Goal: Transaction & Acquisition: Book appointment/travel/reservation

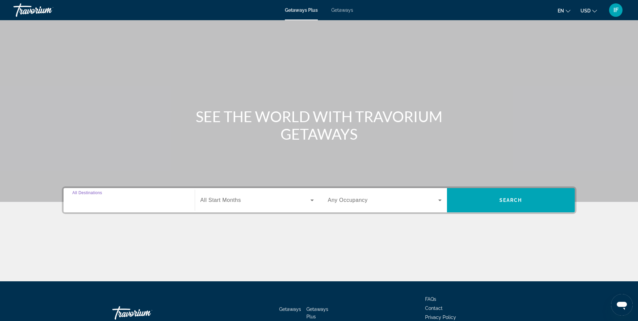
click at [125, 199] on input "Destination All Destinations" at bounding box center [129, 201] width 114 height 8
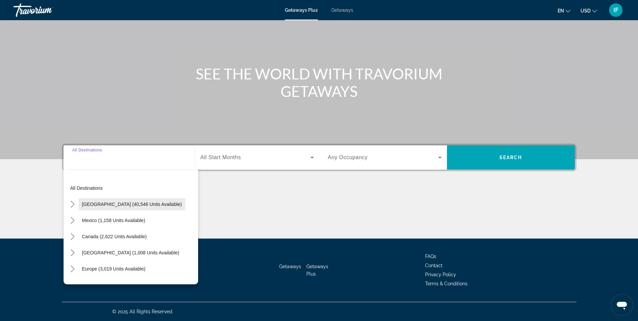
scroll to position [34, 0]
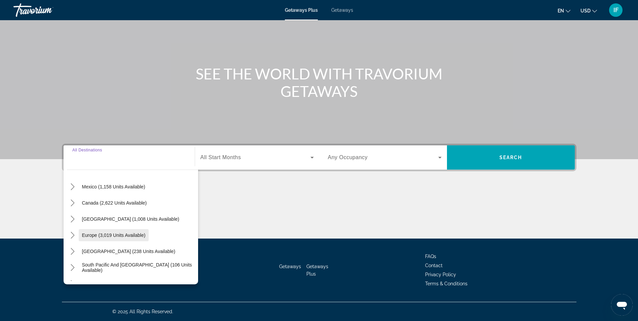
click at [123, 236] on span "Europe (3,019 units available)" at bounding box center [114, 235] width 64 height 5
type input "**********"
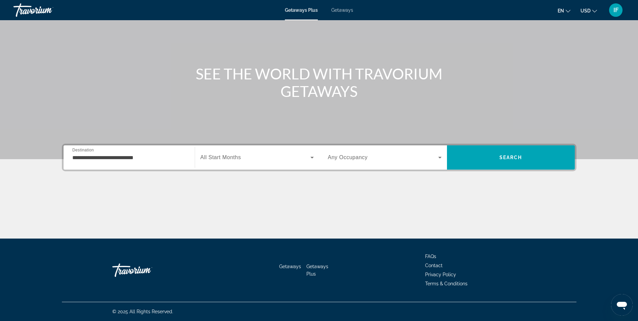
click at [235, 154] on span "All Start Months" at bounding box center [221, 157] width 41 height 6
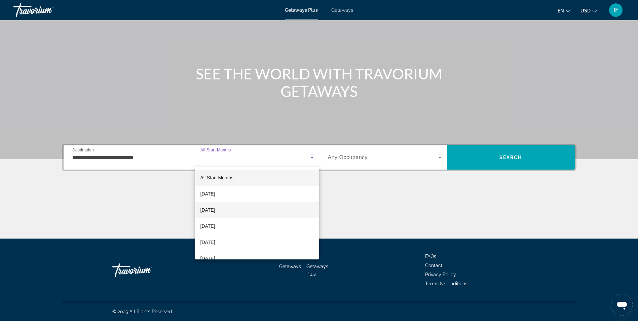
click at [215, 209] on span "[DATE]" at bounding box center [208, 210] width 15 height 8
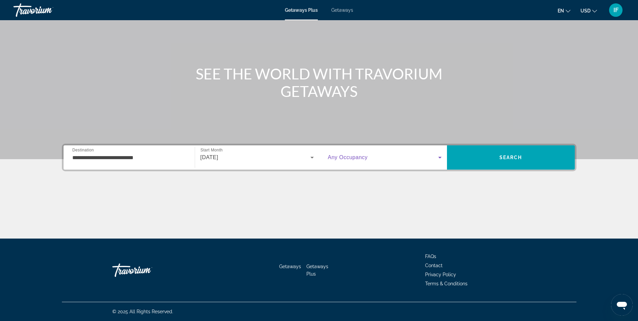
click at [376, 157] on span "Search widget" at bounding box center [383, 157] width 110 height 8
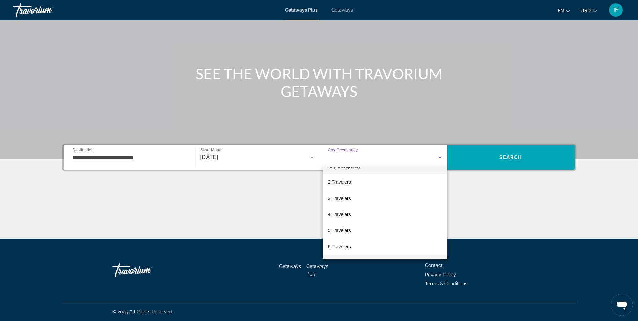
scroll to position [0, 0]
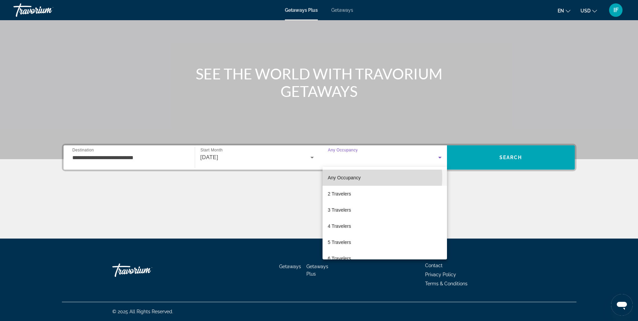
click at [356, 177] on span "Any Occupancy" at bounding box center [344, 177] width 33 height 5
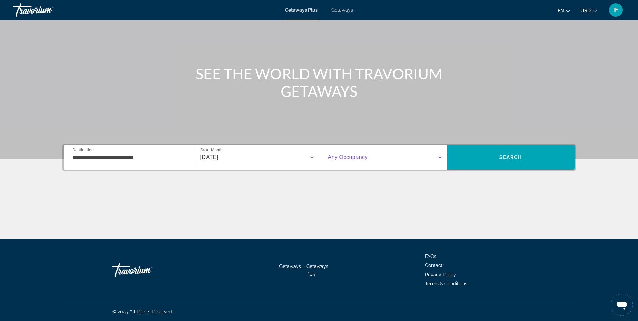
click at [568, 11] on icon "Change language" at bounding box center [568, 11] width 5 height 5
click at [550, 52] on button "Italiano" at bounding box center [551, 53] width 30 height 9
click at [440, 156] on icon "Search widget" at bounding box center [440, 157] width 8 height 8
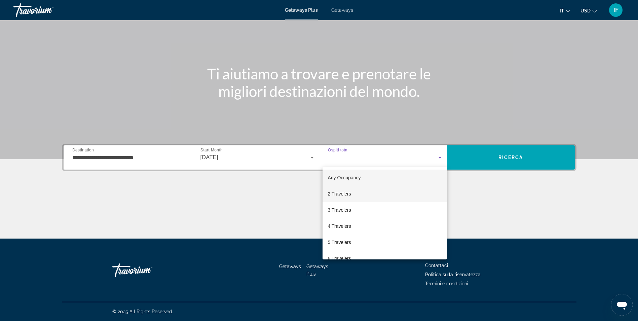
click at [367, 191] on mat-option "2 Travelers" at bounding box center [385, 194] width 125 height 16
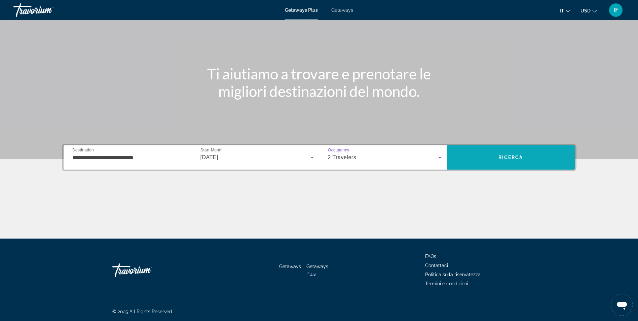
click at [510, 156] on span "Ricerca" at bounding box center [511, 157] width 25 height 5
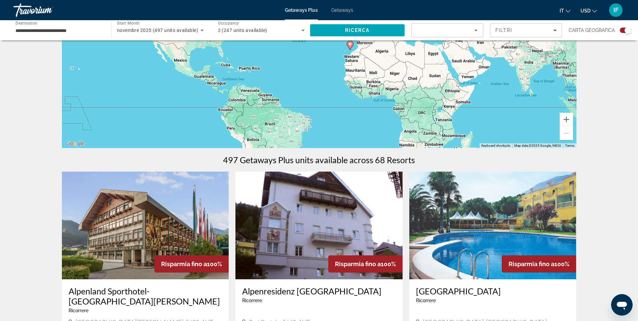
scroll to position [67, 0]
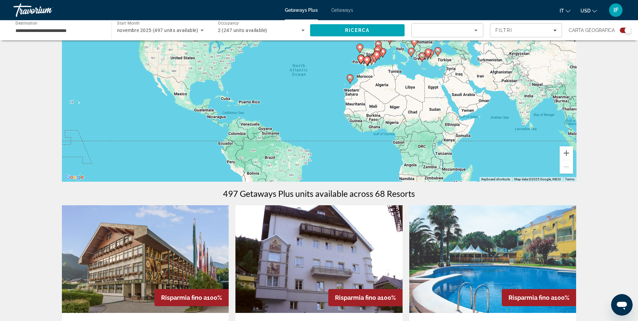
click at [433, 31] on div "Migliori offerte" at bounding box center [445, 30] width 57 height 8
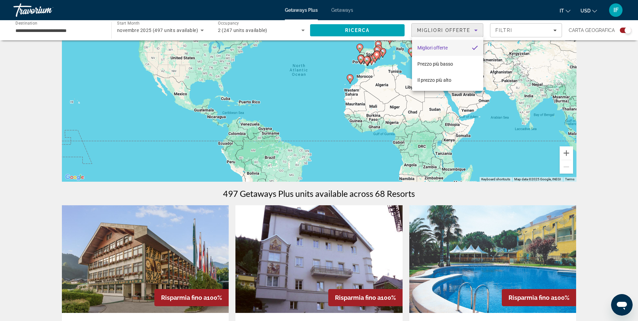
click at [608, 68] on div at bounding box center [319, 160] width 638 height 321
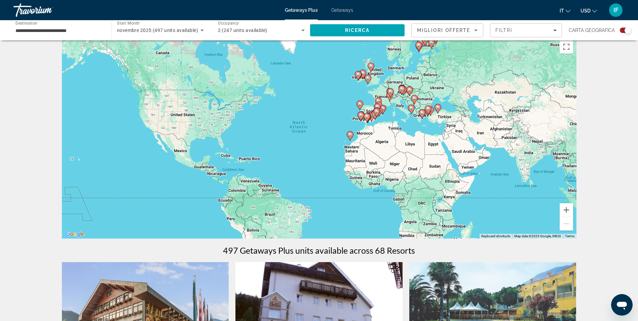
scroll to position [0, 0]
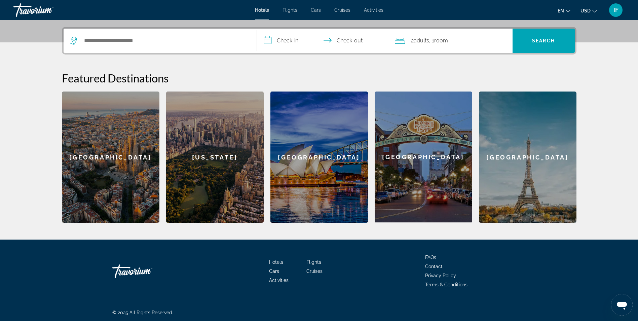
scroll to position [161, 0]
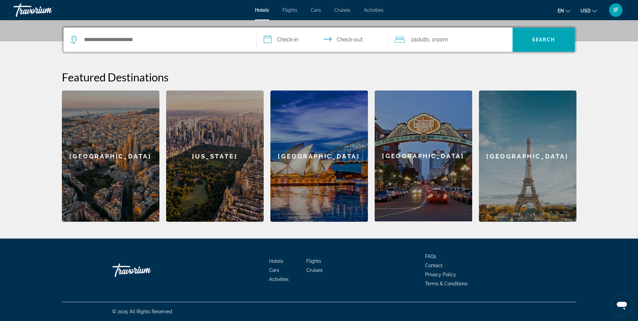
click at [132, 158] on div "Barcelona" at bounding box center [111, 156] width 98 height 131
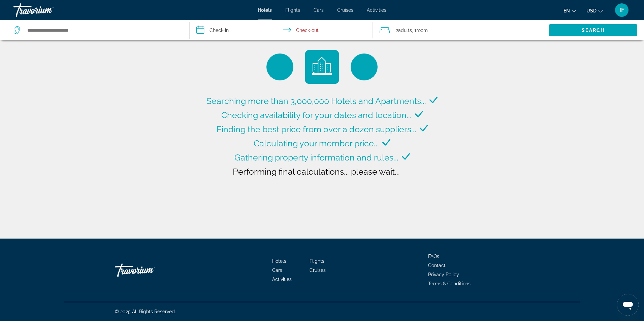
type input "**********"
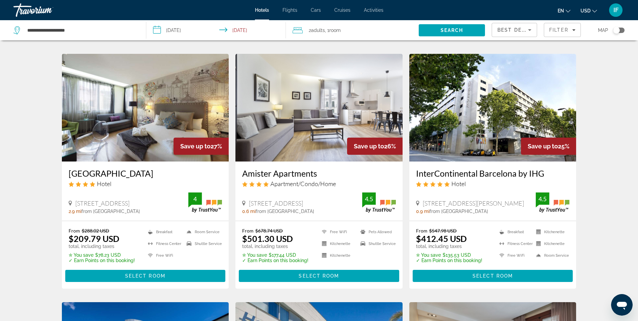
scroll to position [269, 0]
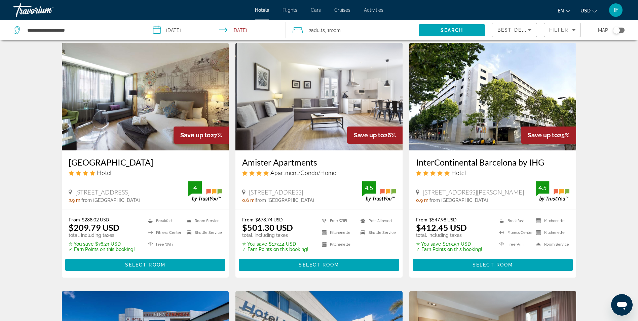
click at [161, 87] on img "Main content" at bounding box center [145, 97] width 167 height 108
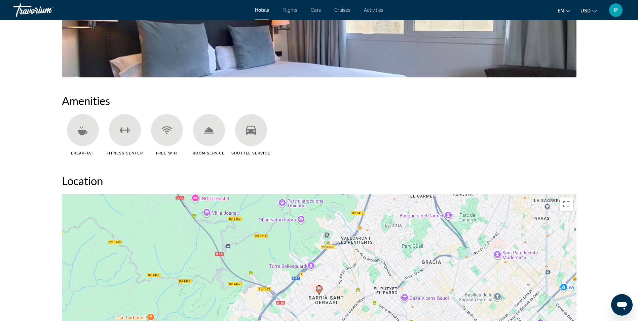
scroll to position [471, 0]
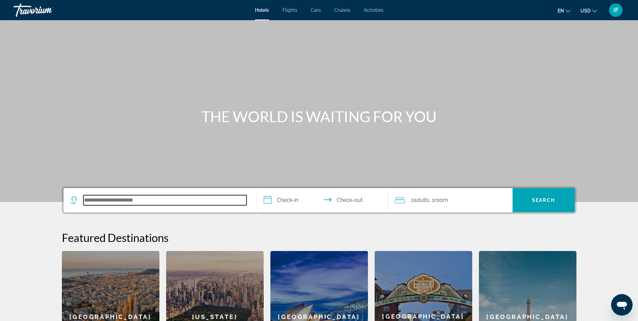
click at [165, 198] on input "Search hotel destination" at bounding box center [164, 200] width 163 height 10
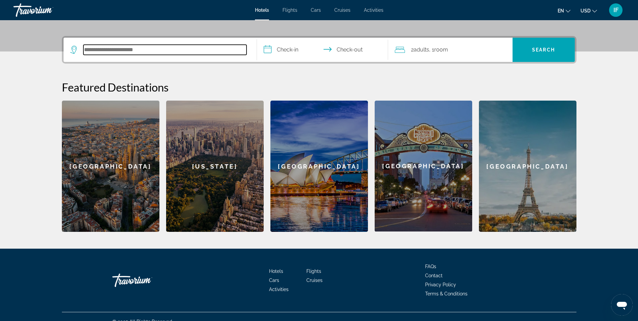
scroll to position [161, 0]
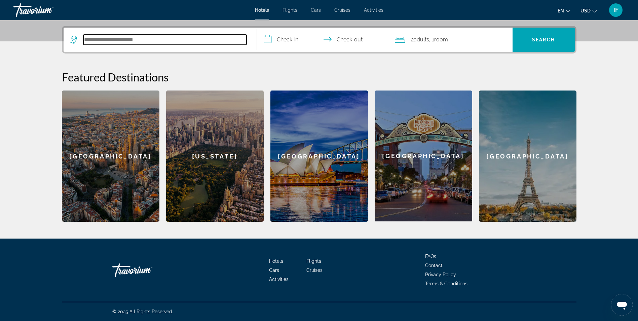
paste input "**********"
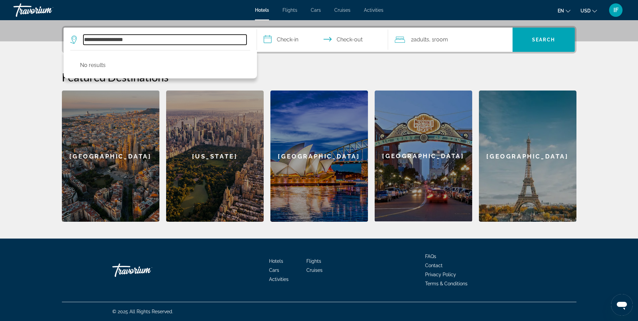
drag, startPoint x: 116, startPoint y: 37, endPoint x: 81, endPoint y: 37, distance: 34.3
click at [81, 37] on div "**********" at bounding box center [158, 40] width 176 height 10
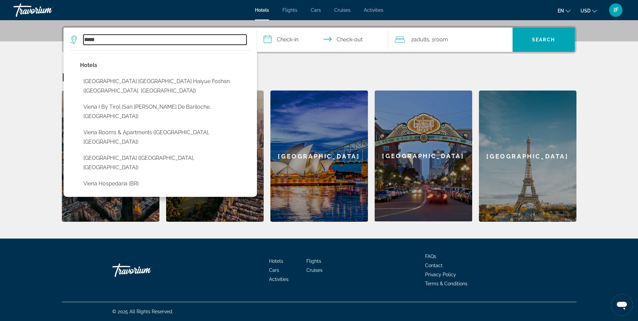
click at [102, 38] on input "*****" at bounding box center [164, 40] width 163 height 10
click at [86, 39] on input "*****" at bounding box center [164, 40] width 163 height 10
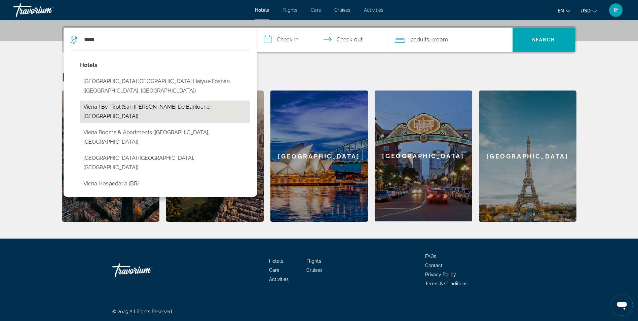
click at [153, 104] on button "Viena I by Tirol (San Carlos De Bariloche, AR)" at bounding box center [165, 112] width 170 height 22
type input "**********"
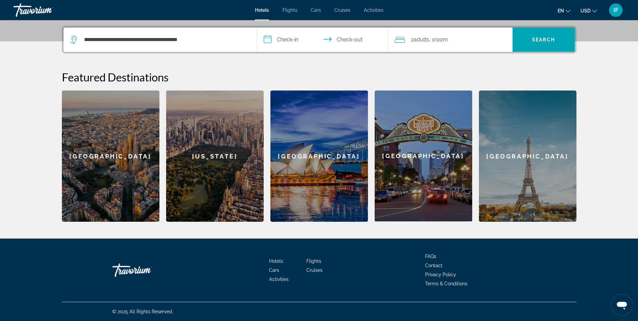
click at [289, 36] on input "**********" at bounding box center [324, 41] width 134 height 26
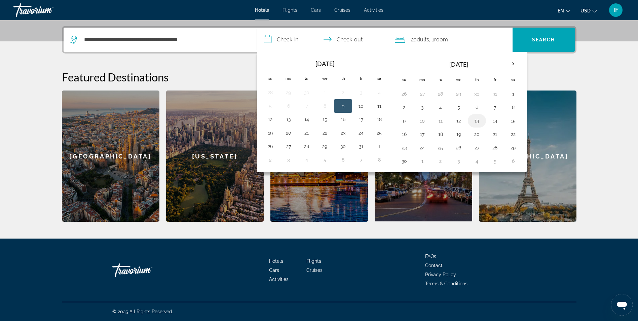
click at [479, 125] on button "13" at bounding box center [477, 120] width 11 height 9
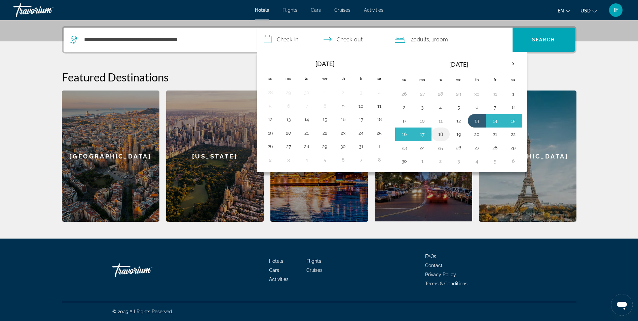
click at [441, 133] on button "18" at bounding box center [441, 134] width 11 height 9
type input "**********"
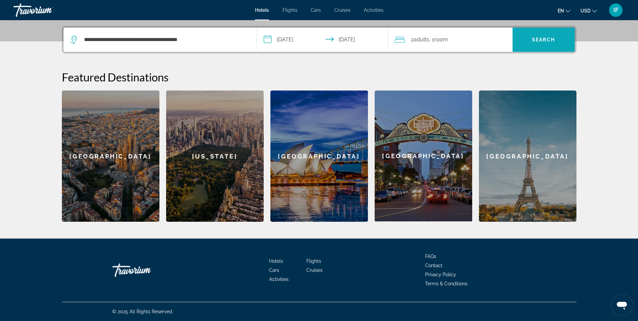
click at [535, 38] on span "Search" at bounding box center [543, 39] width 23 height 5
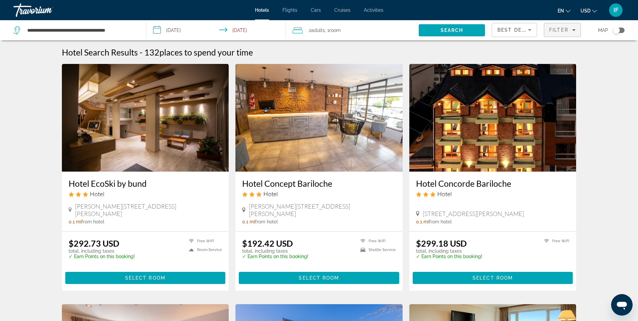
click at [553, 32] on span "Filter" at bounding box center [559, 29] width 19 height 5
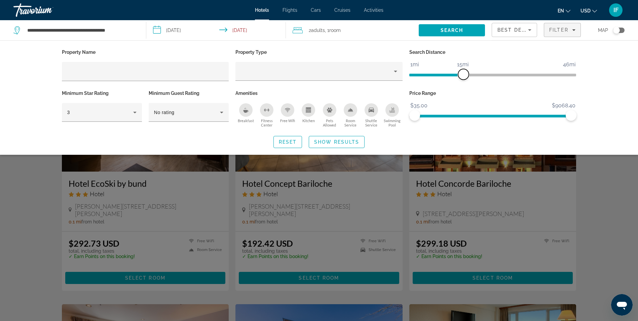
drag, startPoint x: 515, startPoint y: 73, endPoint x: 465, endPoint y: 79, distance: 50.1
click at [465, 79] on span "ngx-slider" at bounding box center [463, 74] width 11 height 11
drag, startPoint x: 571, startPoint y: 115, endPoint x: 492, endPoint y: 127, distance: 80.3
click at [492, 127] on div "Price Range $35.00 $9068.40 $35.00 $4490.60" at bounding box center [493, 109] width 174 height 41
click at [453, 31] on span "Search" at bounding box center [452, 30] width 23 height 5
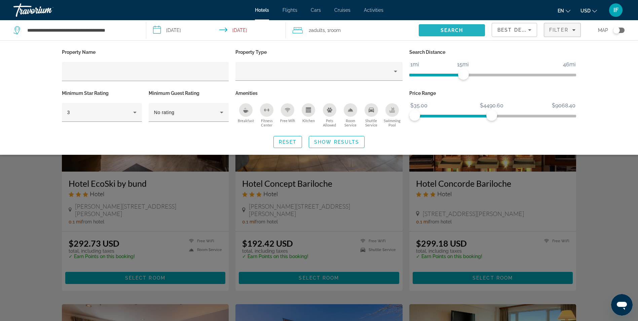
click at [450, 28] on span "Search" at bounding box center [452, 30] width 23 height 5
click at [325, 138] on span "Search widget" at bounding box center [336, 142] width 55 height 16
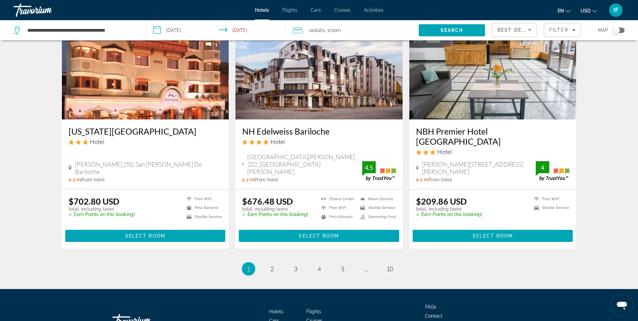
scroll to position [780, 0]
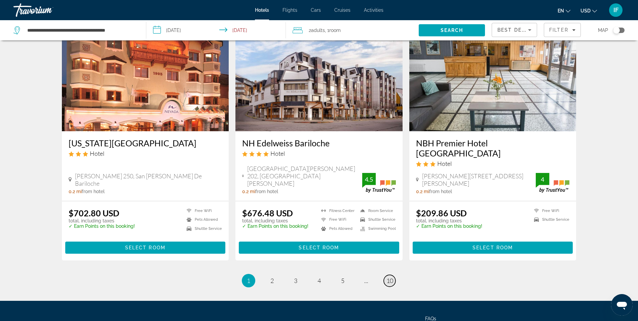
click at [390, 277] on span "10" at bounding box center [390, 280] width 7 height 7
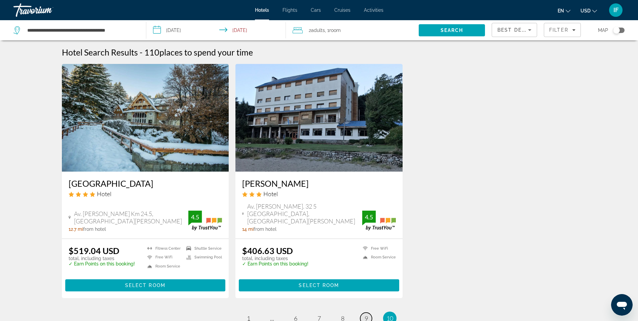
click at [365, 315] on span "9" at bounding box center [366, 318] width 3 height 7
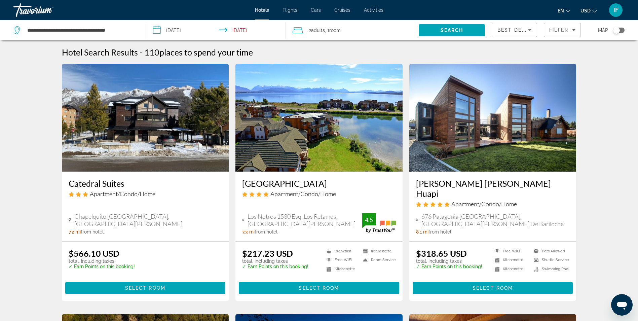
click at [16, 30] on icon "Search widget" at bounding box center [17, 30] width 8 height 8
click at [450, 31] on span "Search" at bounding box center [452, 30] width 23 height 5
click at [570, 28] on div "Filter" at bounding box center [563, 29] width 26 height 5
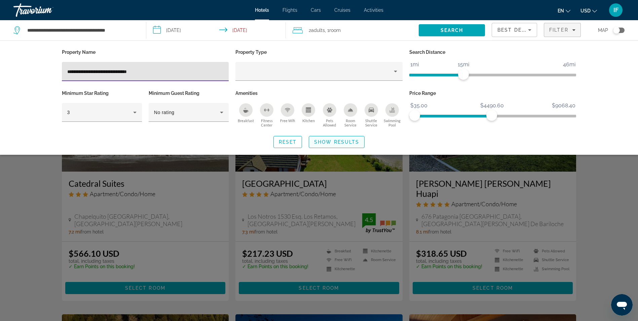
type input "**********"
click at [328, 142] on span "Show Results" at bounding box center [336, 141] width 45 height 5
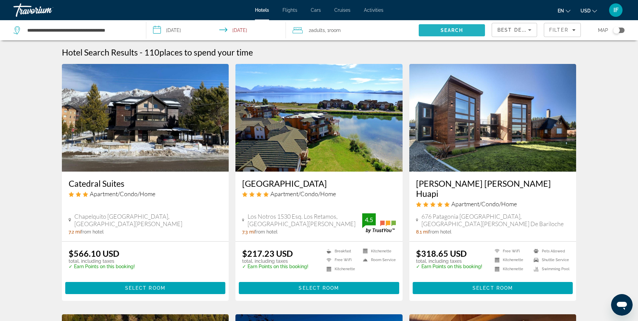
click at [436, 28] on span "Search" at bounding box center [452, 30] width 66 height 16
click at [251, 30] on input "**********" at bounding box center [217, 31] width 142 height 22
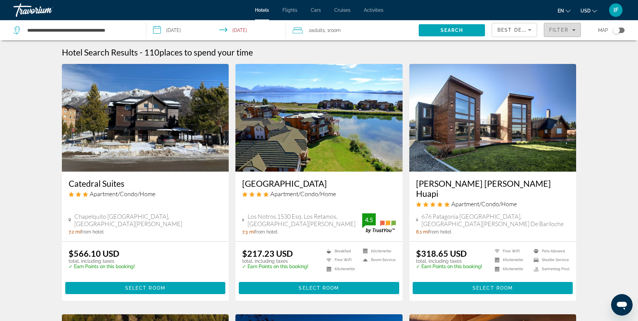
click at [560, 28] on span "Filter" at bounding box center [559, 29] width 19 height 5
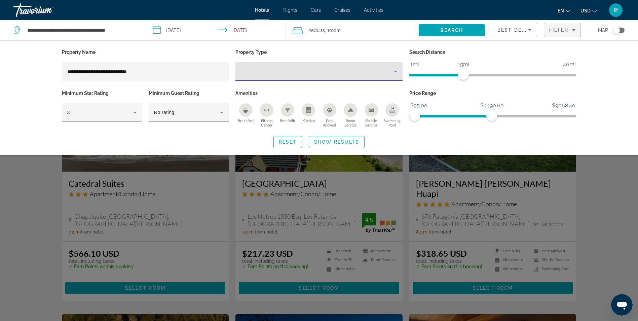
click at [280, 73] on div "Property type" at bounding box center [317, 71] width 153 height 8
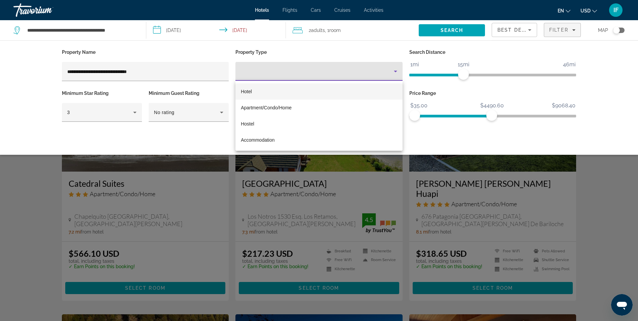
click at [279, 94] on mat-option "Hotel" at bounding box center [319, 91] width 167 height 16
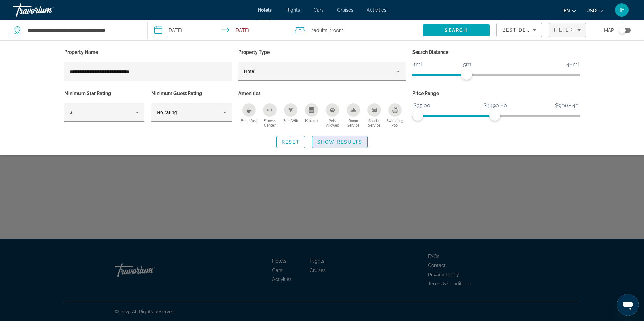
click at [338, 140] on span "Show Results" at bounding box center [339, 141] width 45 height 5
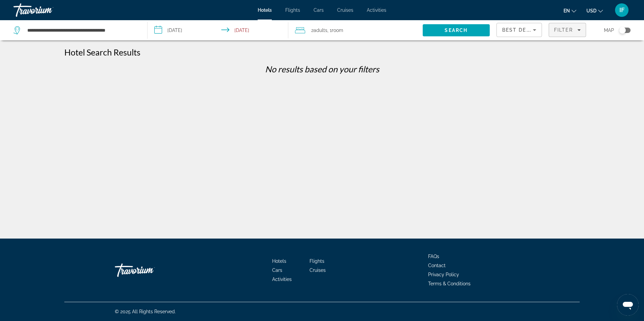
click at [557, 31] on span "Filter" at bounding box center [563, 29] width 19 height 5
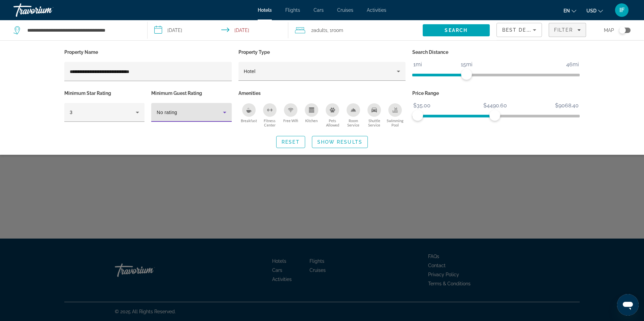
click at [224, 111] on icon "Hotel Filters" at bounding box center [224, 112] width 8 height 8
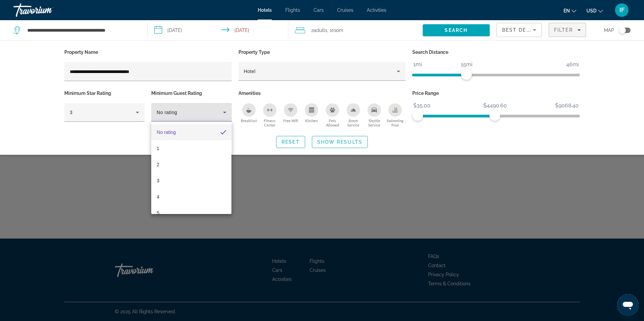
click at [130, 132] on div at bounding box center [322, 160] width 644 height 321
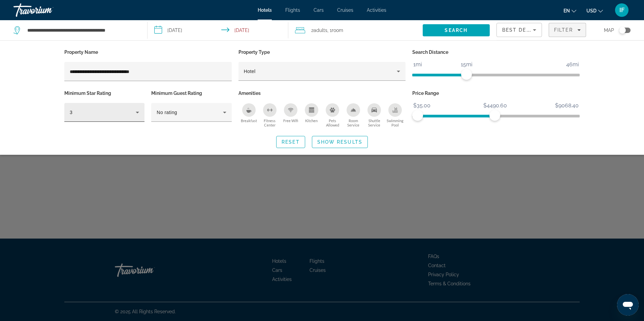
click at [116, 109] on div "3" at bounding box center [103, 112] width 66 height 8
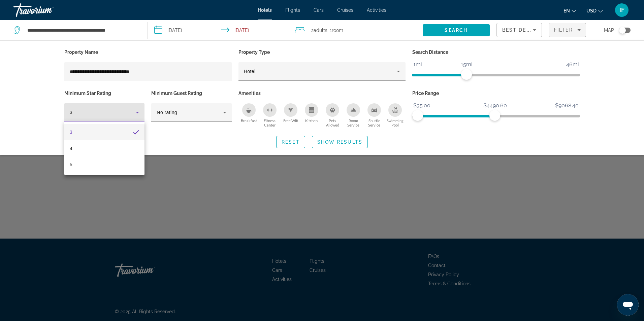
click at [195, 142] on div at bounding box center [322, 160] width 644 height 321
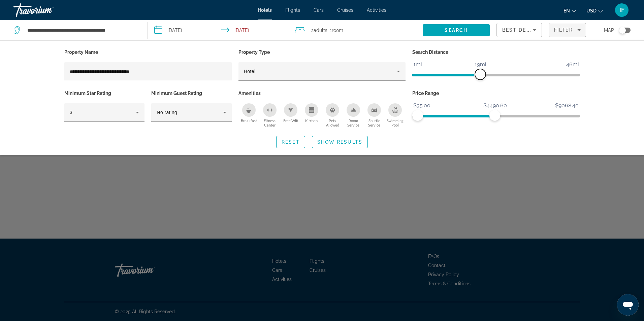
drag, startPoint x: 466, startPoint y: 74, endPoint x: 485, endPoint y: 71, distance: 19.1
click at [485, 71] on span "ngx-slider" at bounding box center [480, 74] width 11 height 11
drag, startPoint x: 493, startPoint y: 114, endPoint x: 516, endPoint y: 116, distance: 22.9
click at [516, 116] on span "ngx-slider-max" at bounding box center [516, 115] width 11 height 11
click at [322, 140] on span "Show Results" at bounding box center [339, 141] width 45 height 5
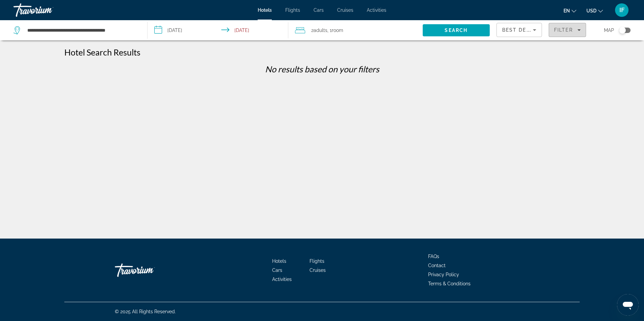
drag, startPoint x: 562, startPoint y: 29, endPoint x: 549, endPoint y: 35, distance: 14.5
click at [562, 29] on span "Filter" at bounding box center [563, 29] width 19 height 5
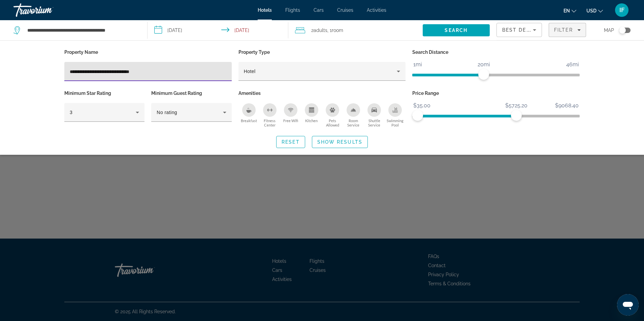
drag, startPoint x: 156, startPoint y: 69, endPoint x: 68, endPoint y: 67, distance: 88.5
click at [68, 67] on div "**********" at bounding box center [147, 71] width 167 height 19
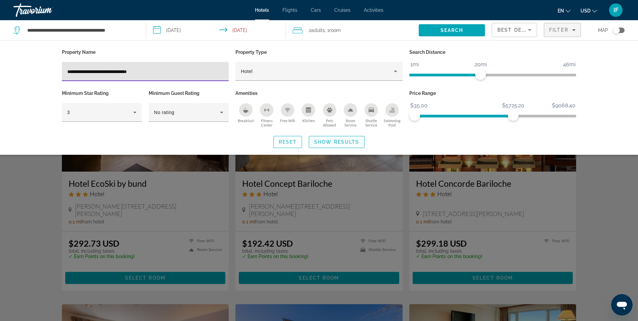
type input "**********"
click at [341, 144] on span "Show Results" at bounding box center [336, 141] width 45 height 5
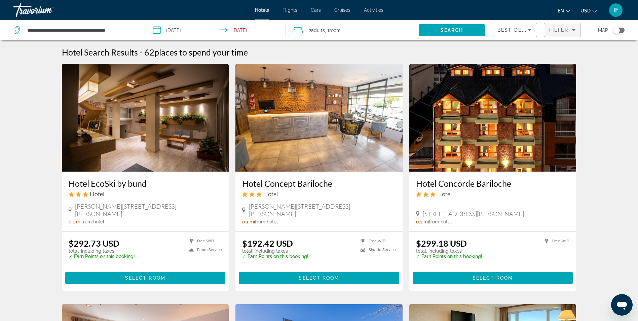
click at [562, 32] on span "Filter" at bounding box center [559, 29] width 19 height 5
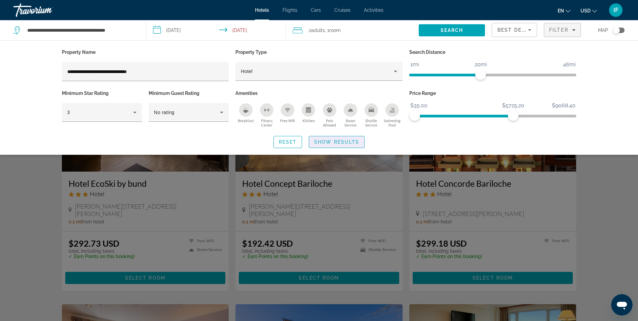
click at [341, 139] on span "Show Results" at bounding box center [336, 141] width 45 height 5
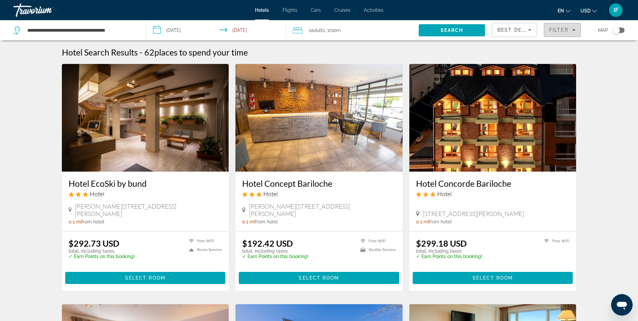
click at [567, 31] on span "Filter" at bounding box center [559, 29] width 19 height 5
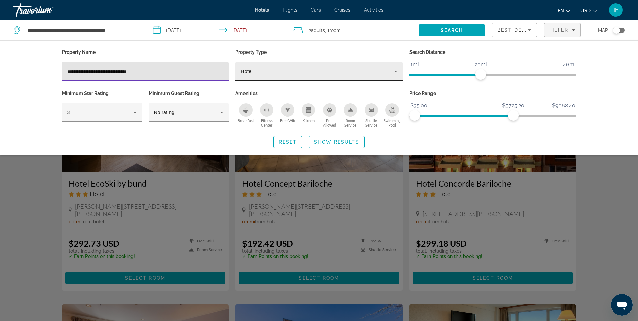
click at [398, 69] on icon "Property type" at bounding box center [396, 71] width 8 height 8
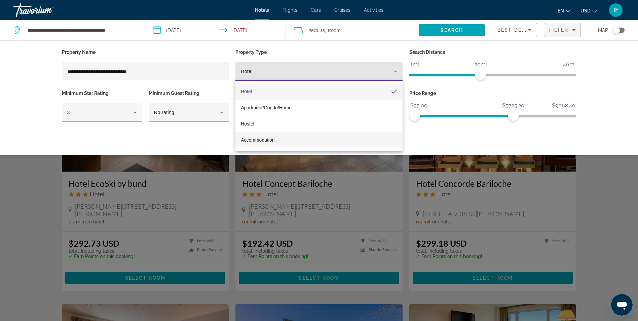
click at [282, 139] on mat-option "Accommodation" at bounding box center [319, 140] width 167 height 16
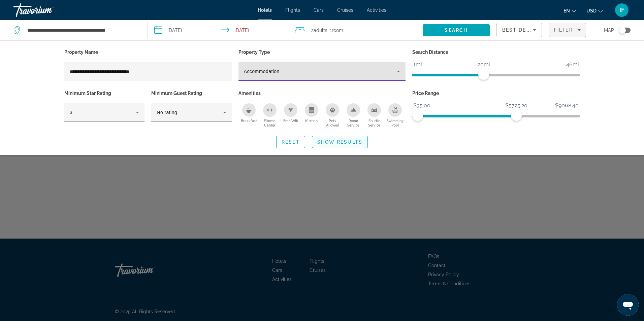
click at [335, 141] on span "Show Results" at bounding box center [339, 141] width 45 height 5
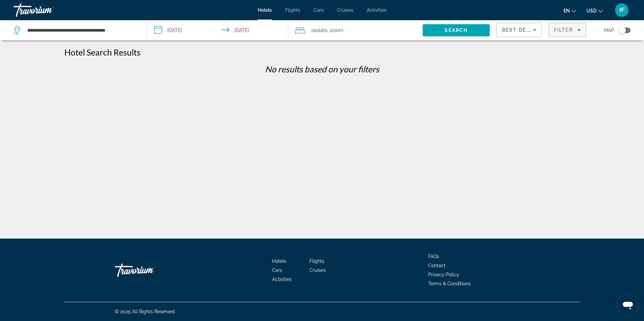
drag, startPoint x: 562, startPoint y: 30, endPoint x: 526, endPoint y: 38, distance: 36.8
click at [560, 31] on span "Filter" at bounding box center [563, 29] width 19 height 5
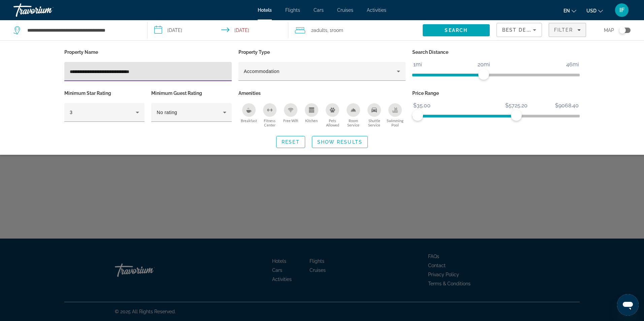
drag, startPoint x: 162, startPoint y: 74, endPoint x: 64, endPoint y: 73, distance: 98.6
click at [64, 72] on div "**********" at bounding box center [148, 67] width 174 height 41
drag, startPoint x: 91, startPoint y: 79, endPoint x: 94, endPoint y: 77, distance: 3.6
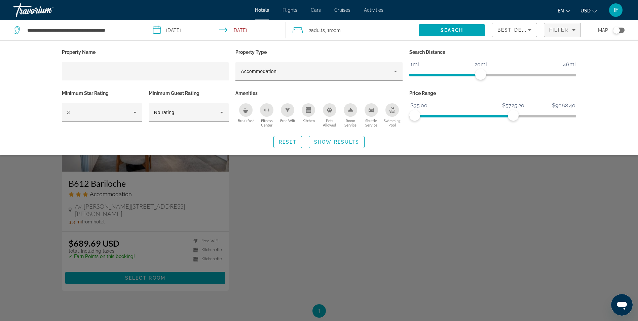
drag, startPoint x: 94, startPoint y: 77, endPoint x: 34, endPoint y: 64, distance: 61.0
click at [34, 64] on div "Property Name Property Type Accommodation Search Distance 1mi 46mi 20mi Minimum…" at bounding box center [319, 97] width 638 height 114
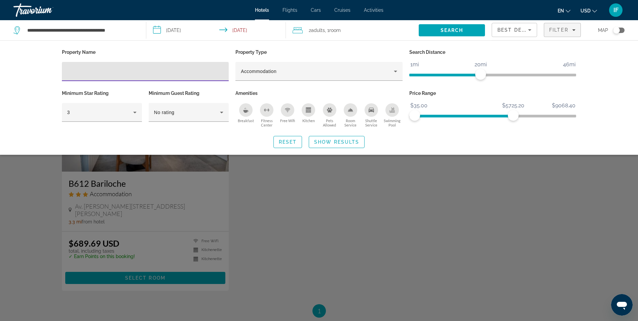
click at [109, 71] on input "Hotel Filters" at bounding box center [145, 72] width 157 height 8
paste input "**********"
type input "**********"
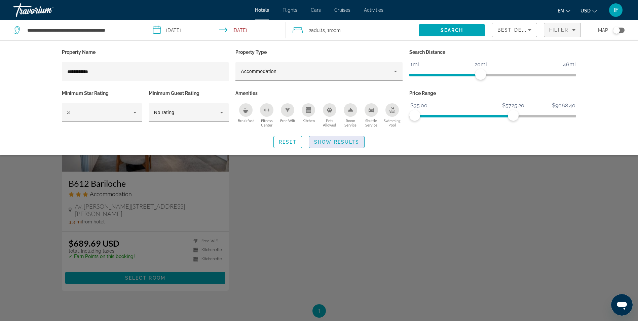
click at [327, 140] on span "Show Results" at bounding box center [336, 141] width 45 height 5
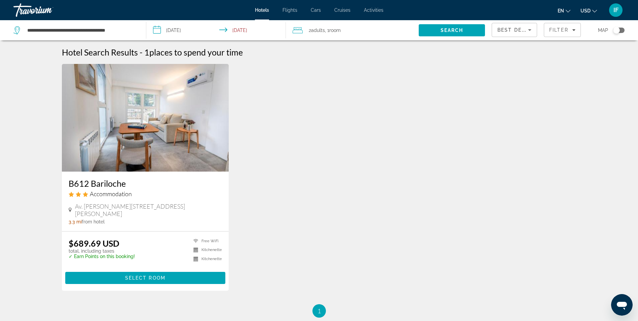
click at [117, 137] on img "Main content" at bounding box center [145, 118] width 167 height 108
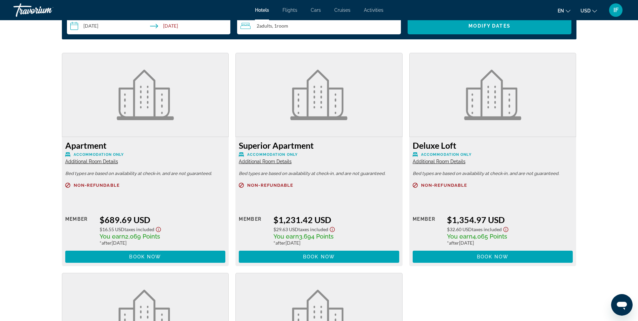
scroll to position [875, 0]
